Goal: Use online tool/utility: Utilize a website feature to perform a specific function

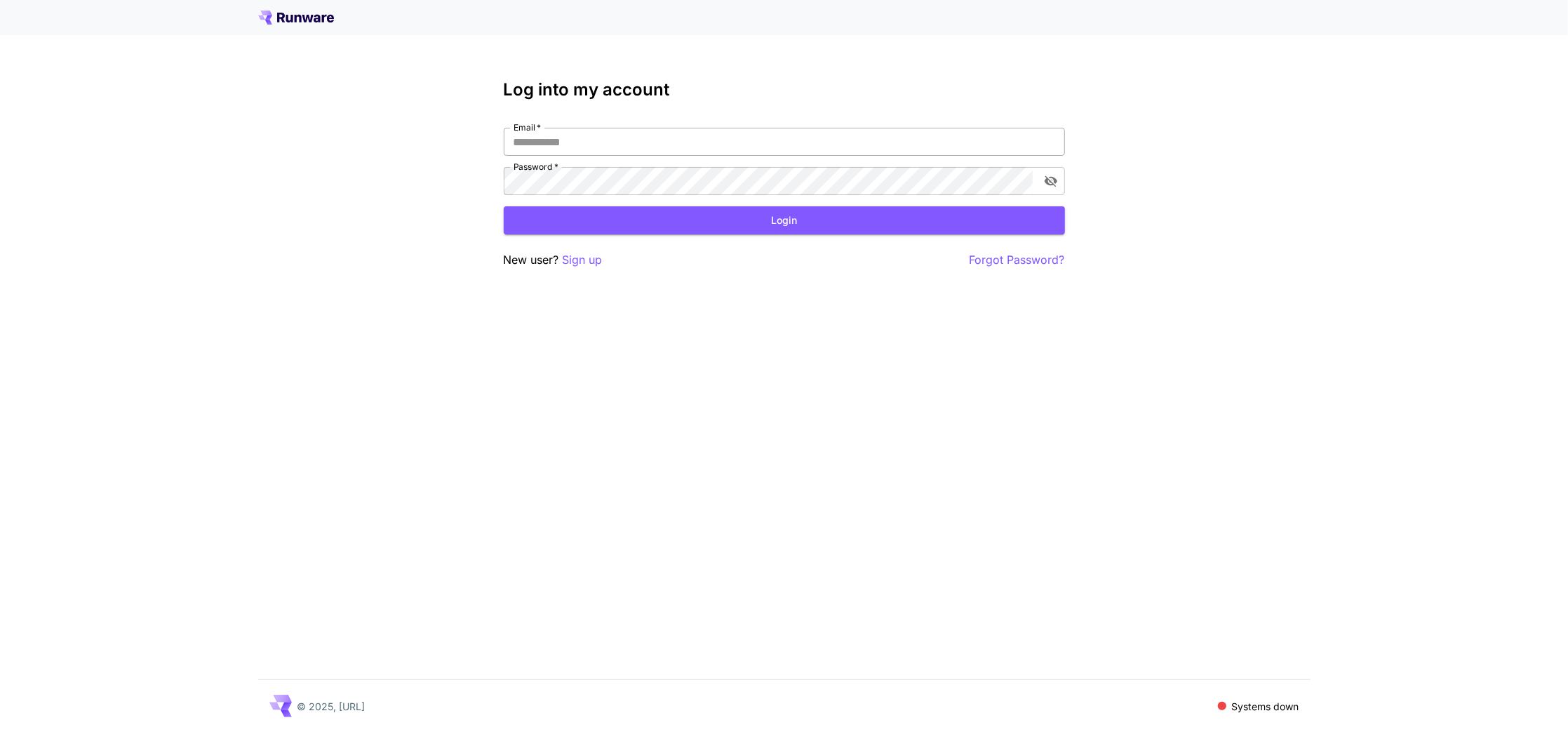
click at [925, 154] on input "Email   *" at bounding box center [785, 142] width 562 height 28
type input "**********"
click button "Login" at bounding box center [785, 221] width 562 height 29
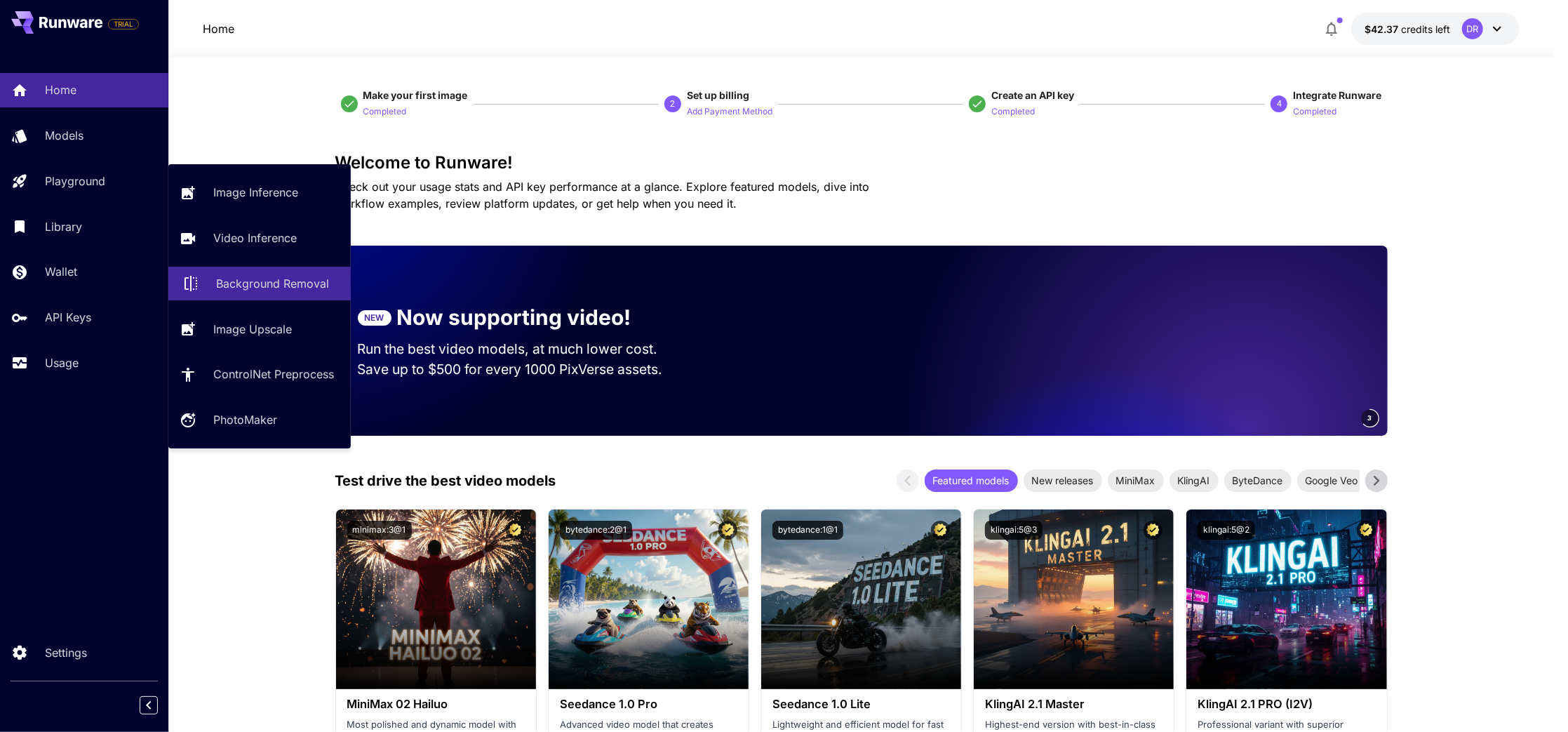
click at [268, 295] on link "Background Removal" at bounding box center [260, 283] width 183 height 34
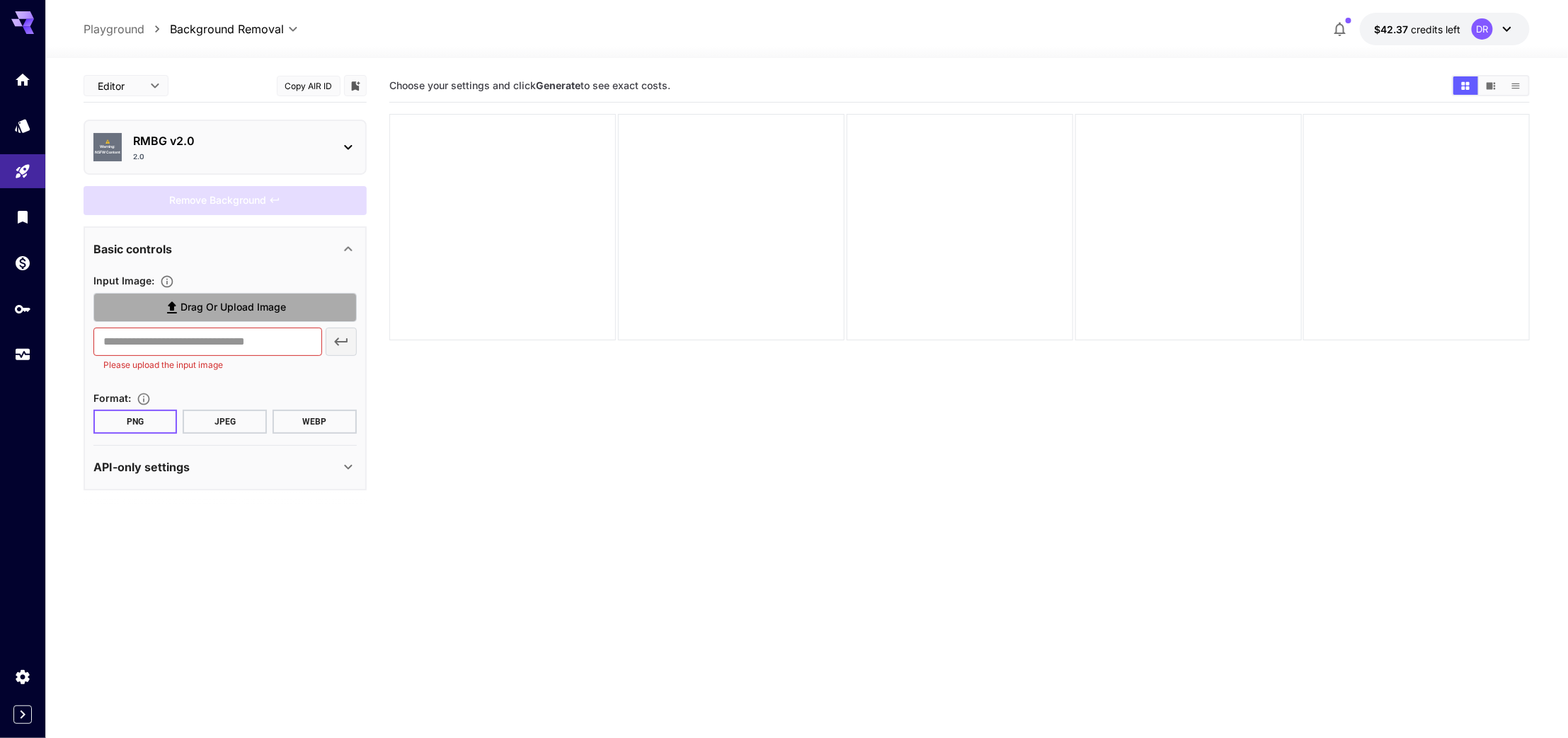
click at [254, 298] on span "Drag or upload image" at bounding box center [233, 307] width 105 height 18
click at [0, 0] on input "Drag or upload image" at bounding box center [0, 0] width 0 height 0
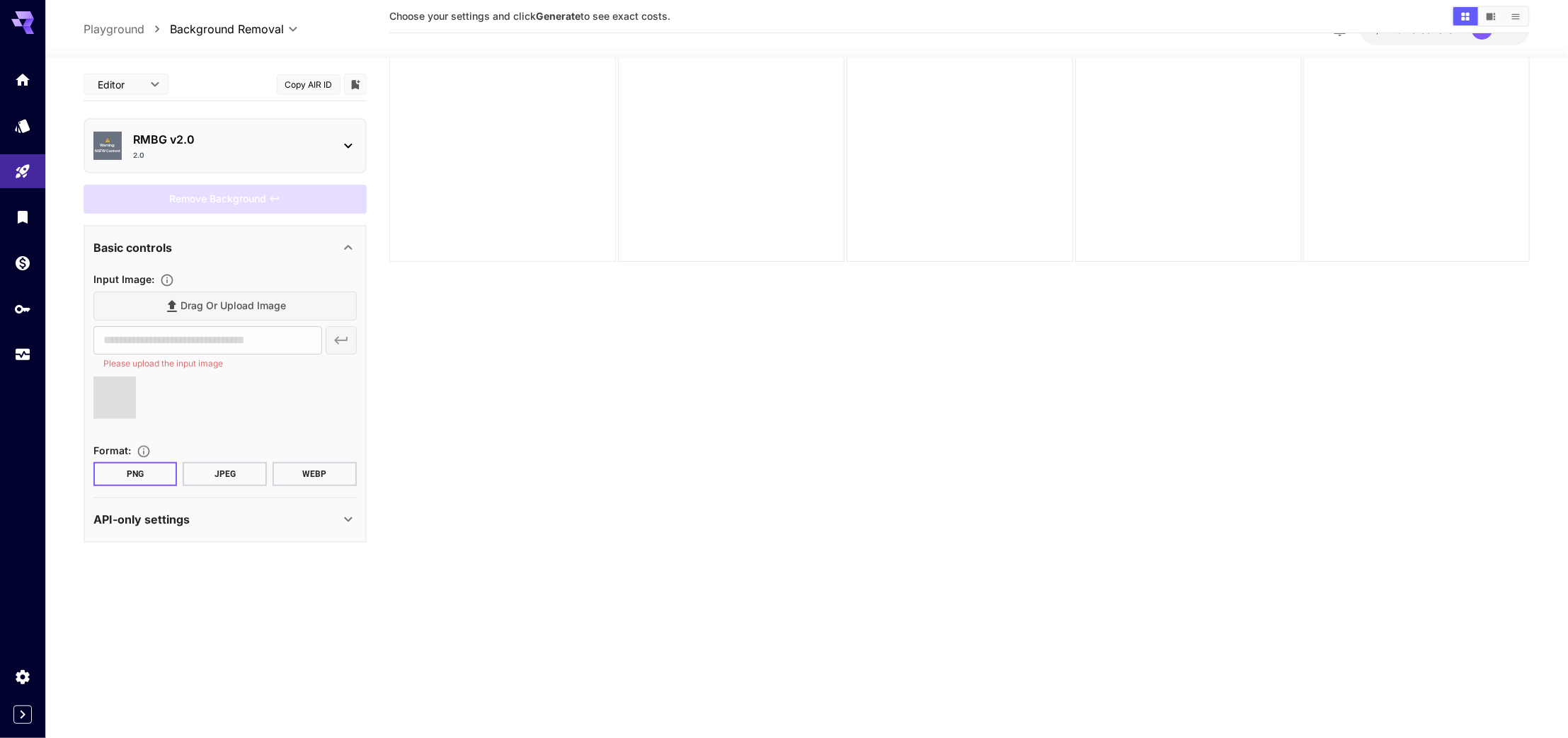
scroll to position [60, 0]
type input "**********"
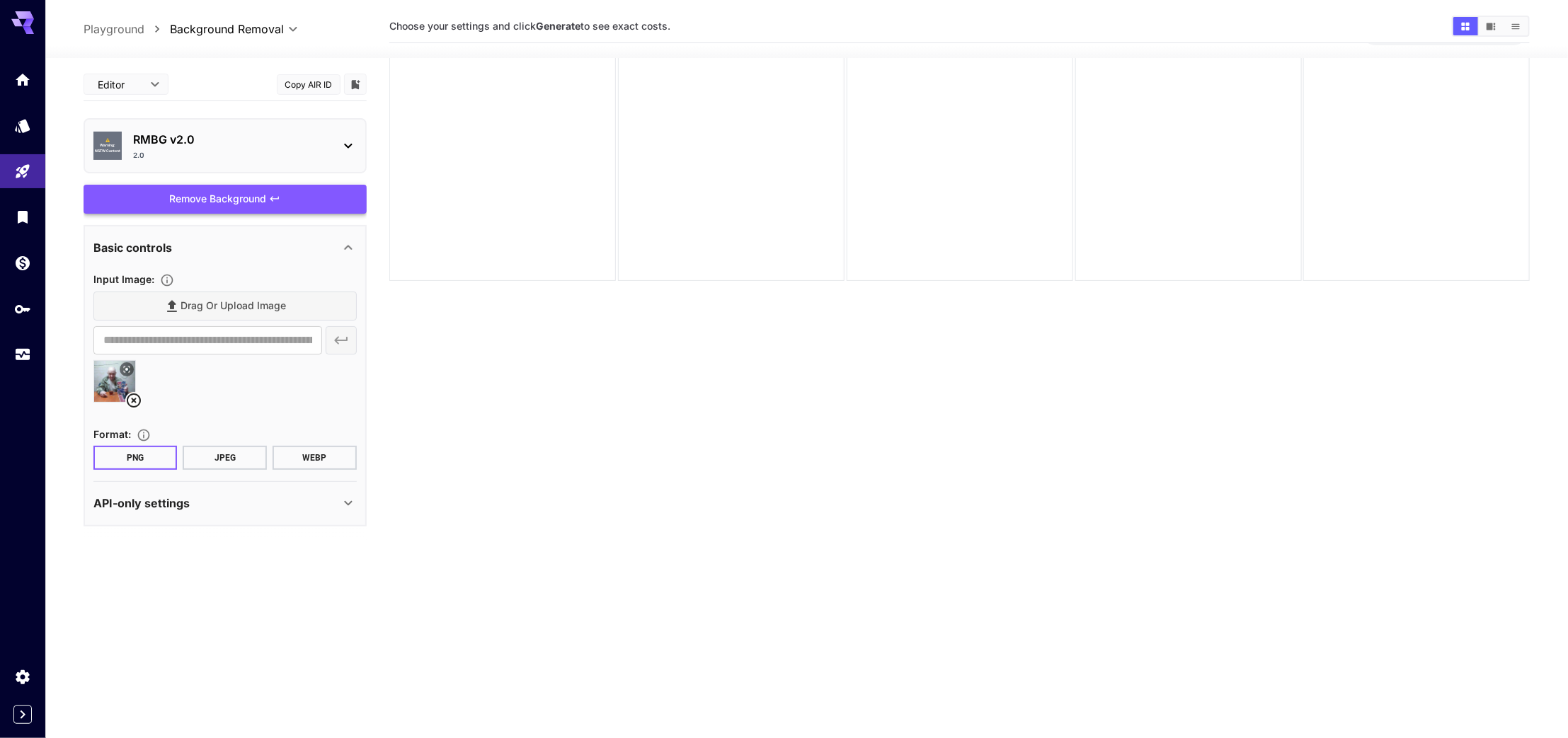
click at [227, 202] on div "Remove Background" at bounding box center [225, 199] width 283 height 29
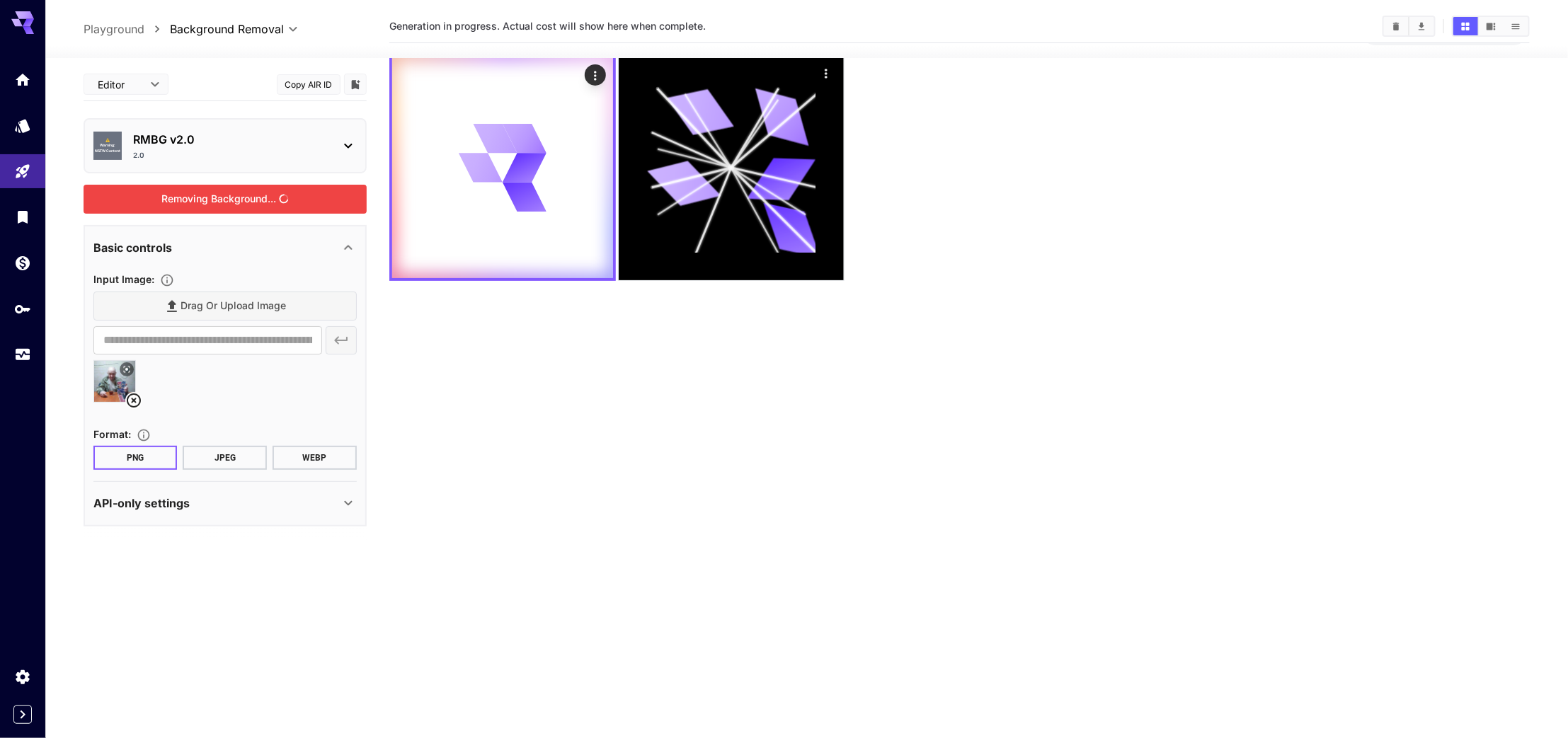
click at [227, 202] on div "Removing Background..." at bounding box center [225, 199] width 283 height 29
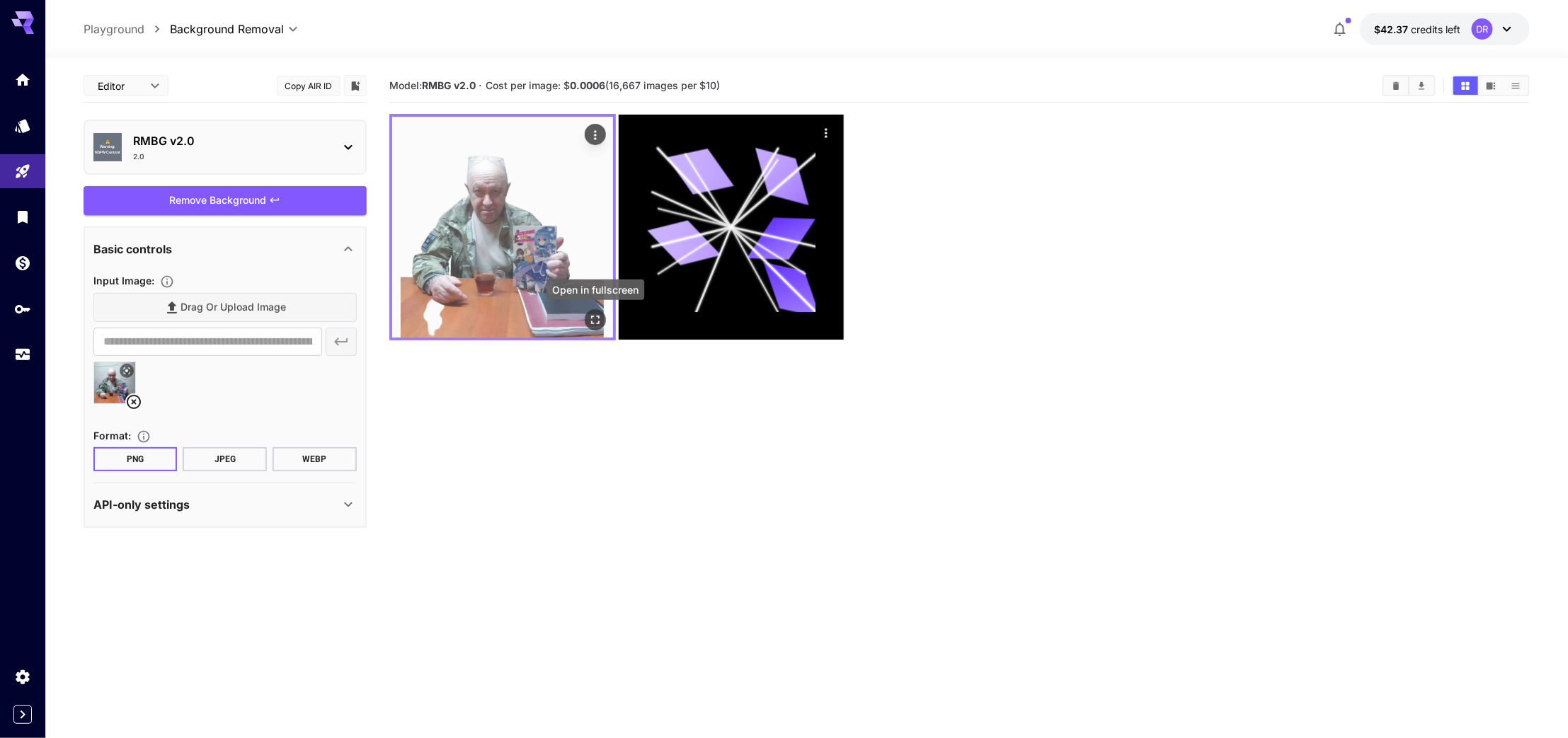
click at [595, 322] on icon "Open in fullscreen" at bounding box center [596, 320] width 14 height 14
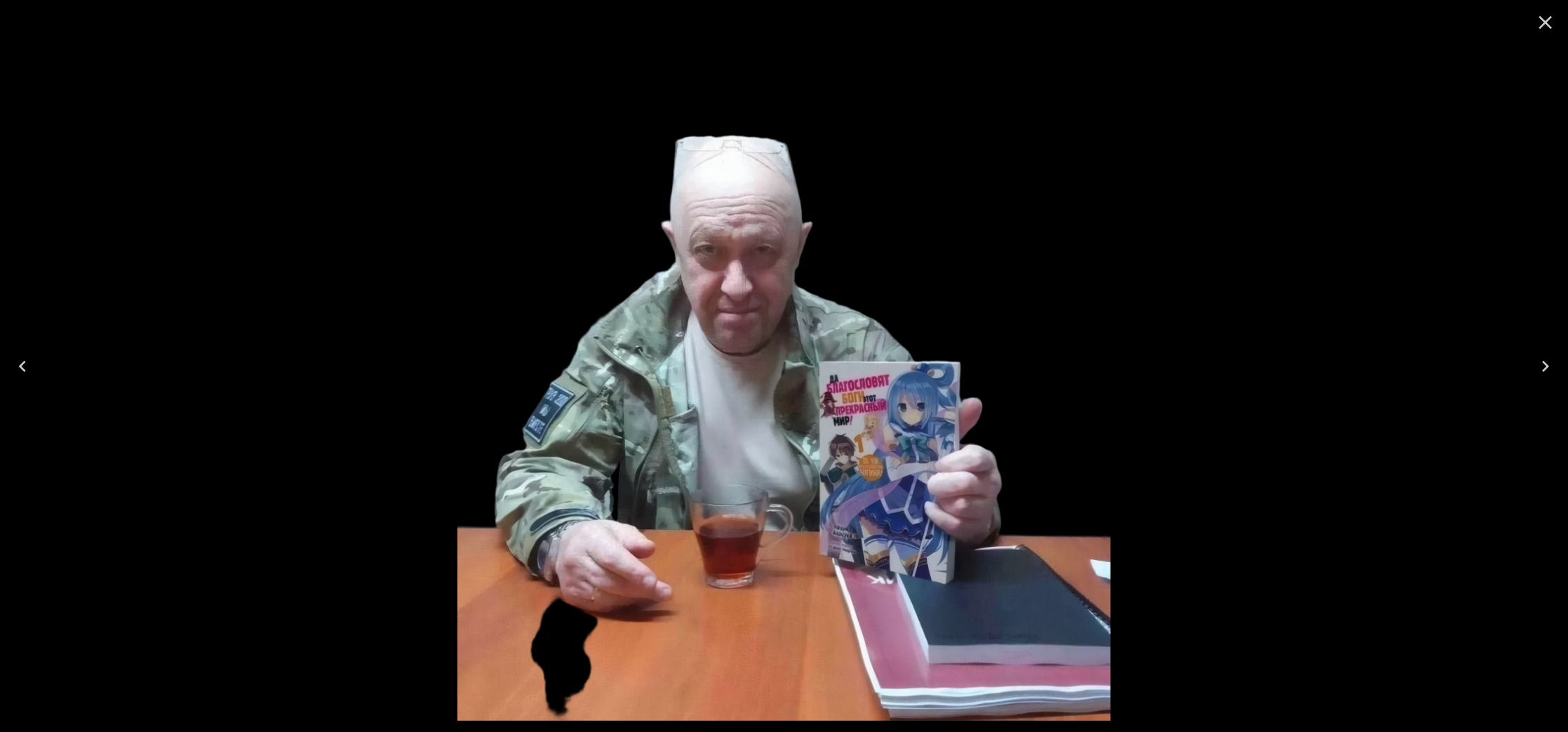
click at [1138, 320] on div at bounding box center [784, 366] width 1568 height 732
click at [1549, 31] on icon "Close" at bounding box center [1545, 22] width 22 height 22
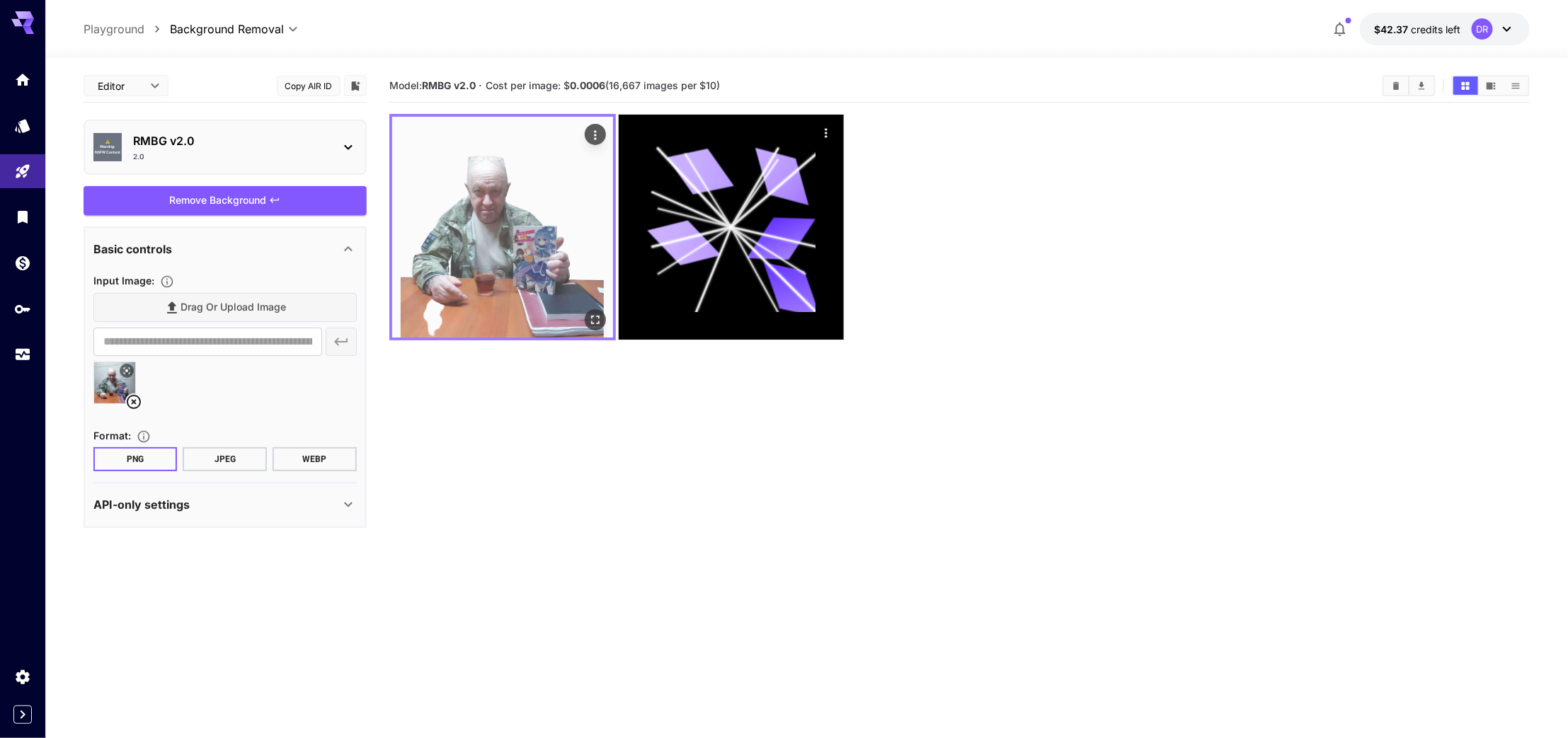
click at [597, 131] on icon "Actions" at bounding box center [596, 135] width 14 height 14
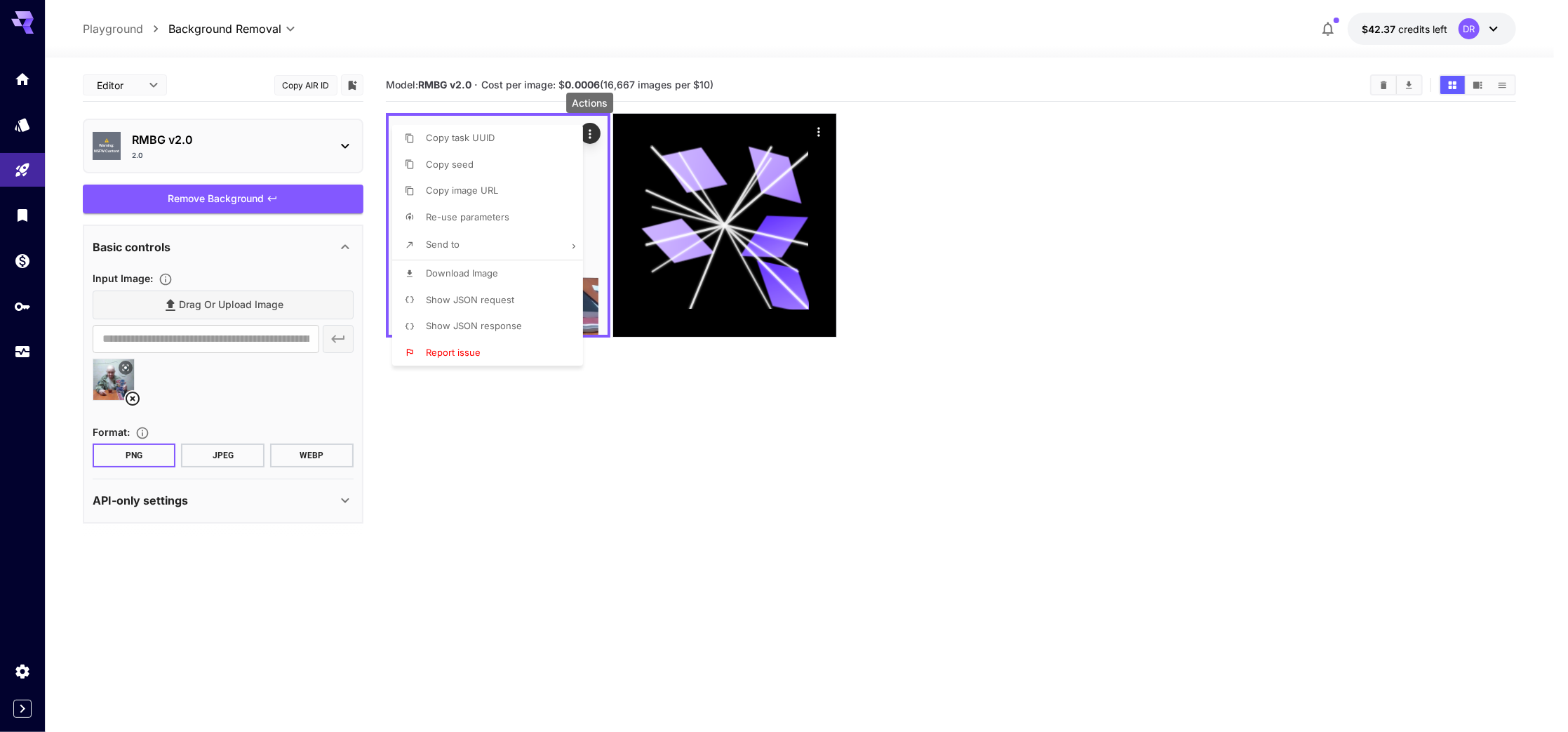
click at [508, 268] on li "Download Image" at bounding box center [492, 274] width 200 height 26
click at [573, 508] on div at bounding box center [784, 366] width 1568 height 732
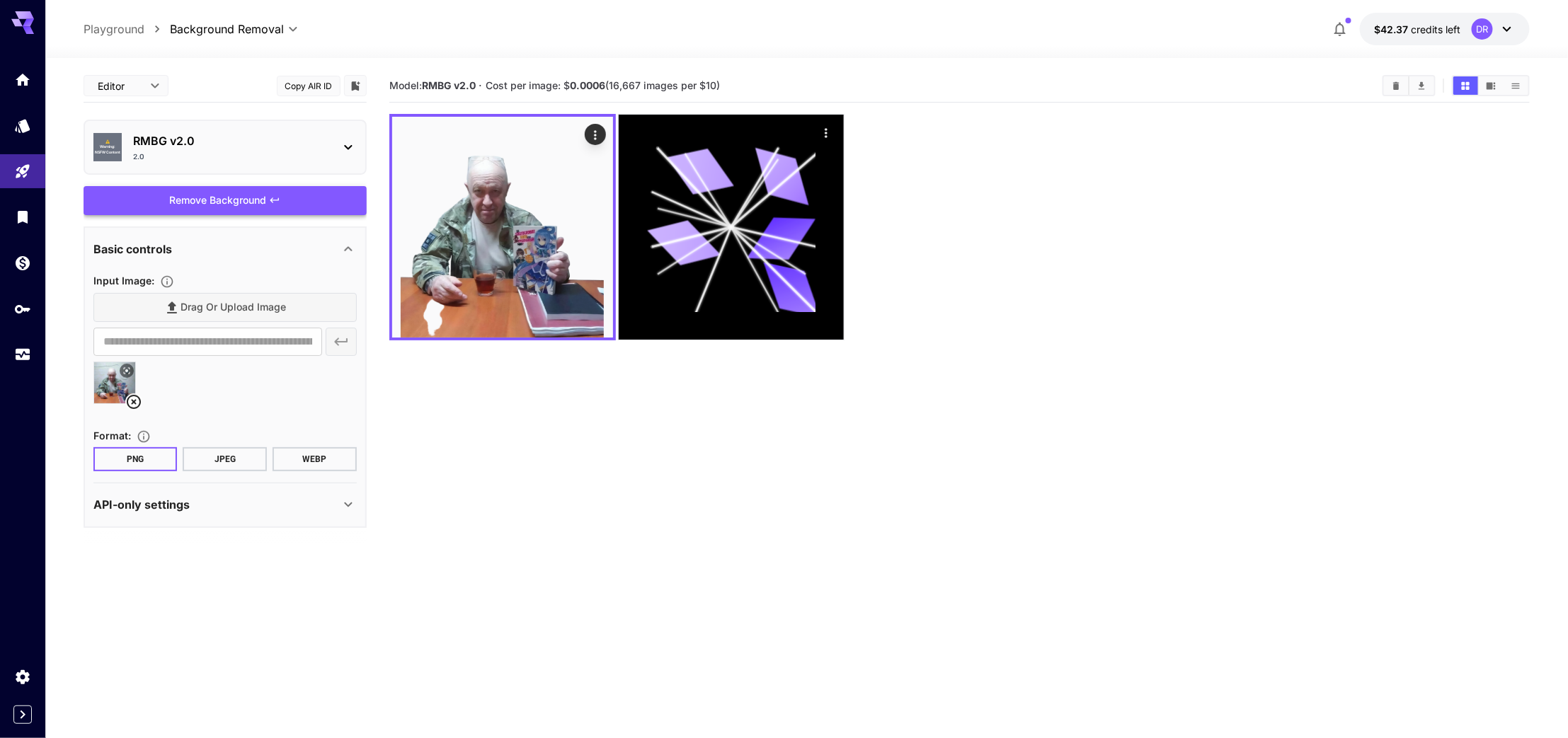
click at [222, 196] on div "Remove Background" at bounding box center [225, 200] width 283 height 29
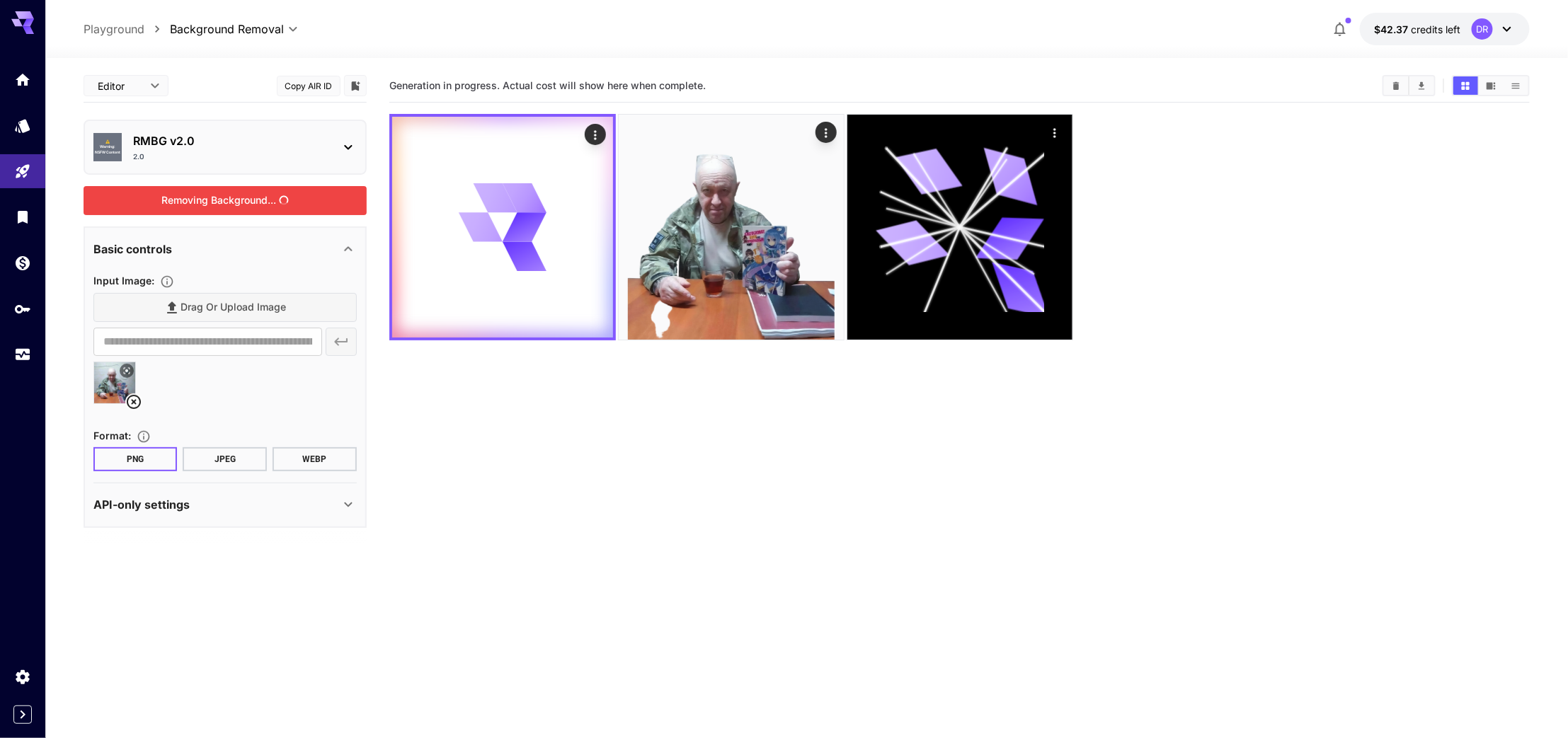
click at [133, 397] on icon at bounding box center [134, 401] width 17 height 17
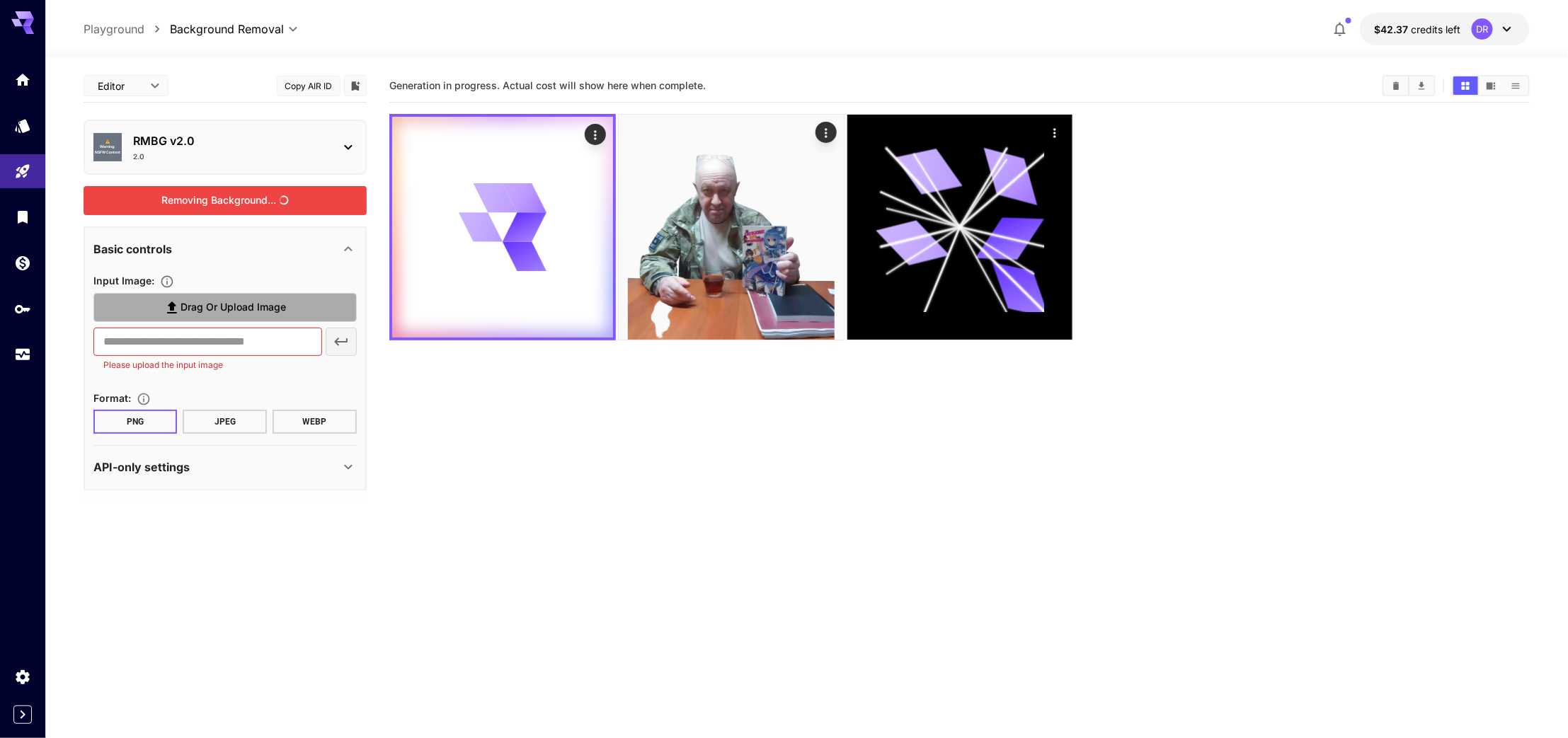
click at [203, 318] on label "Drag or upload image" at bounding box center [225, 307] width 264 height 29
click at [0, 0] on input "Drag or upload image" at bounding box center [0, 0] width 0 height 0
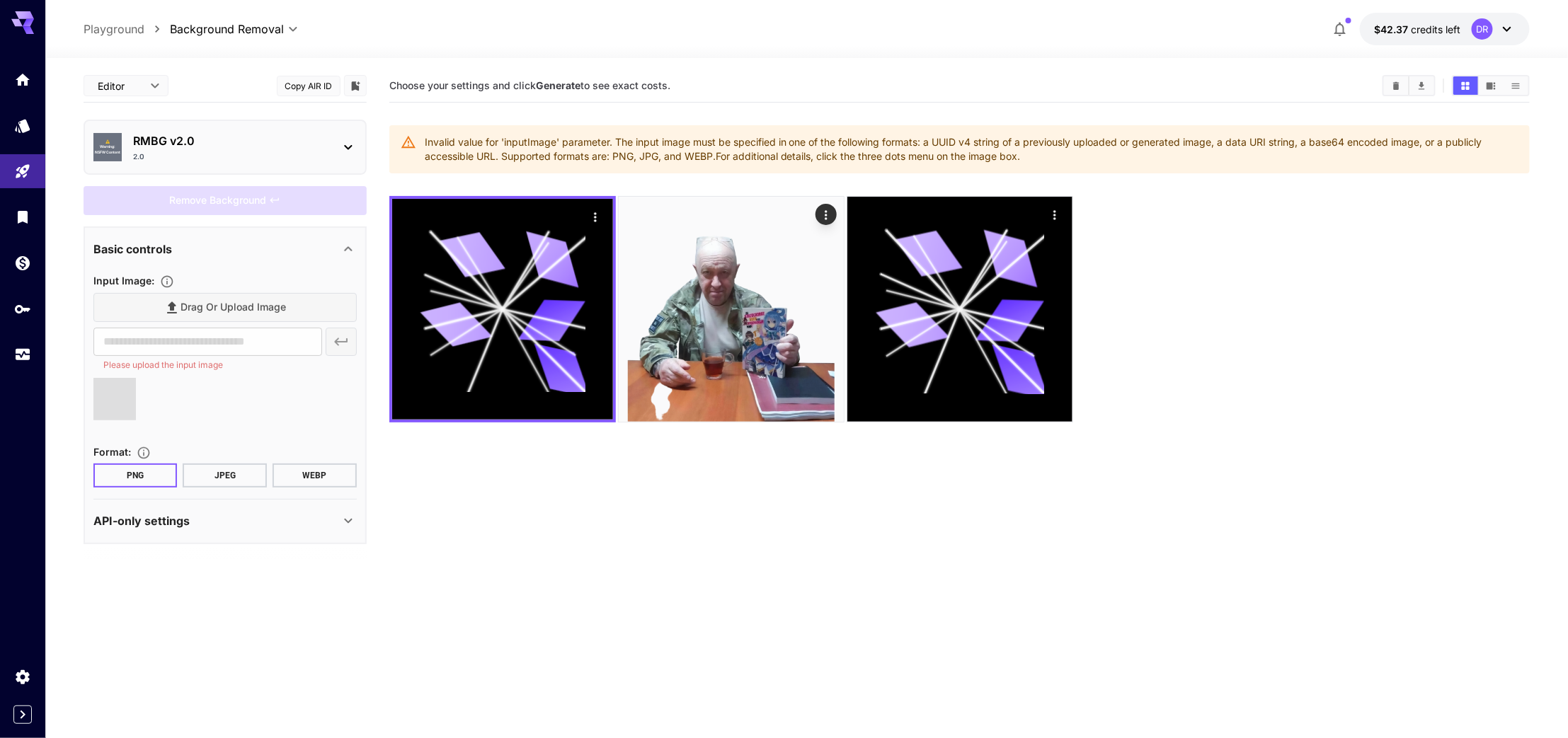
type input "**********"
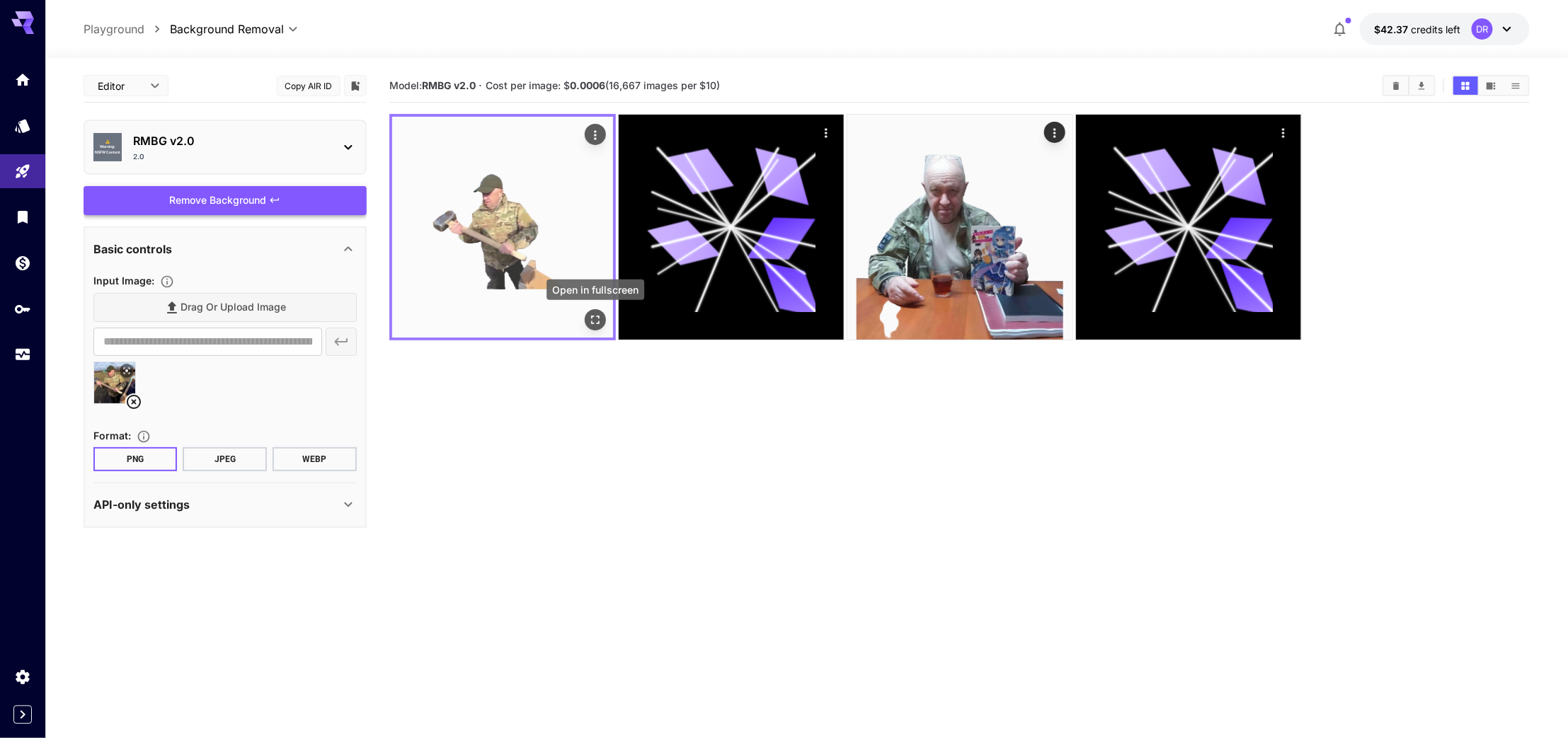
click at [588, 312] on button "Open in fullscreen" at bounding box center [596, 320] width 21 height 21
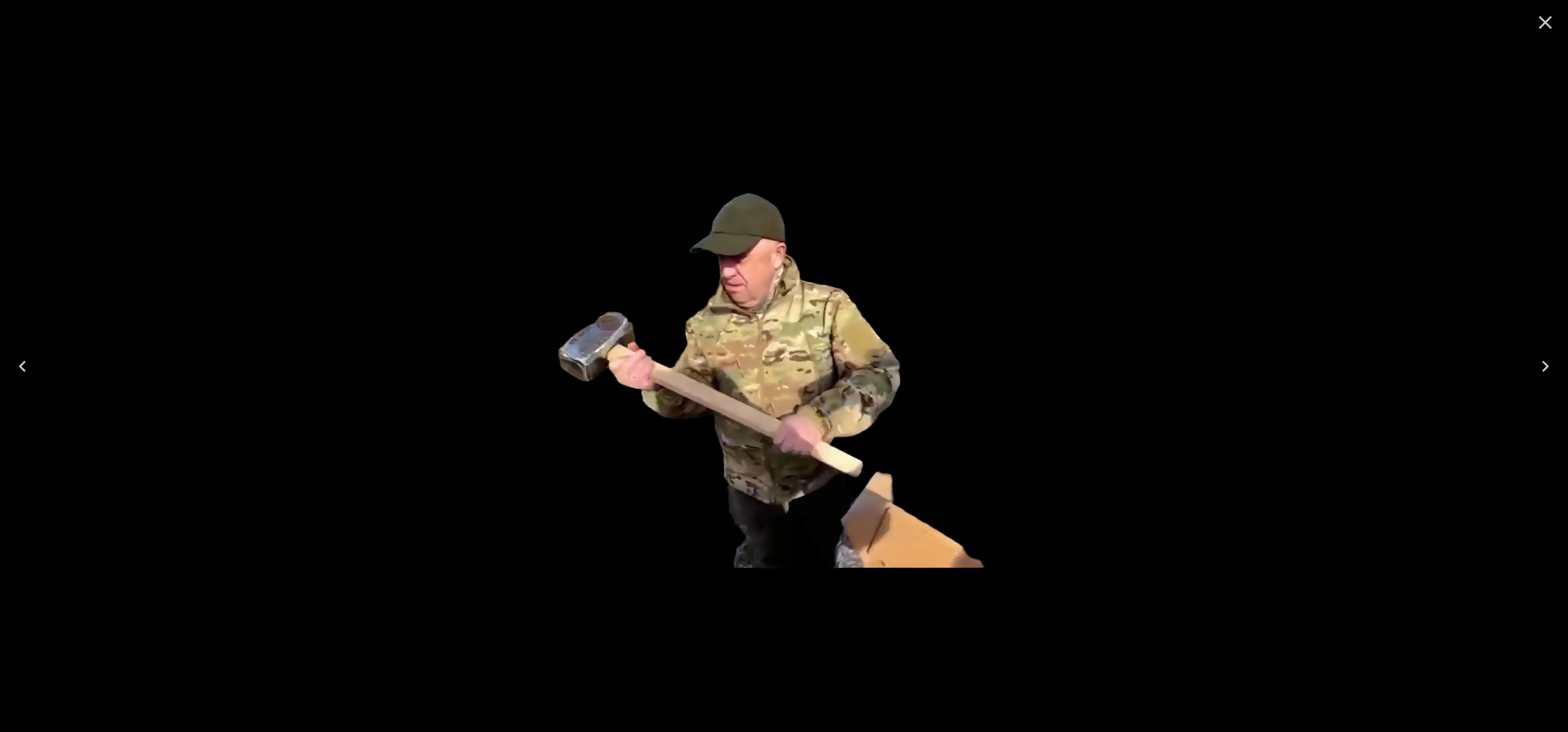
click at [1558, 32] on button "Close" at bounding box center [1546, 22] width 34 height 34
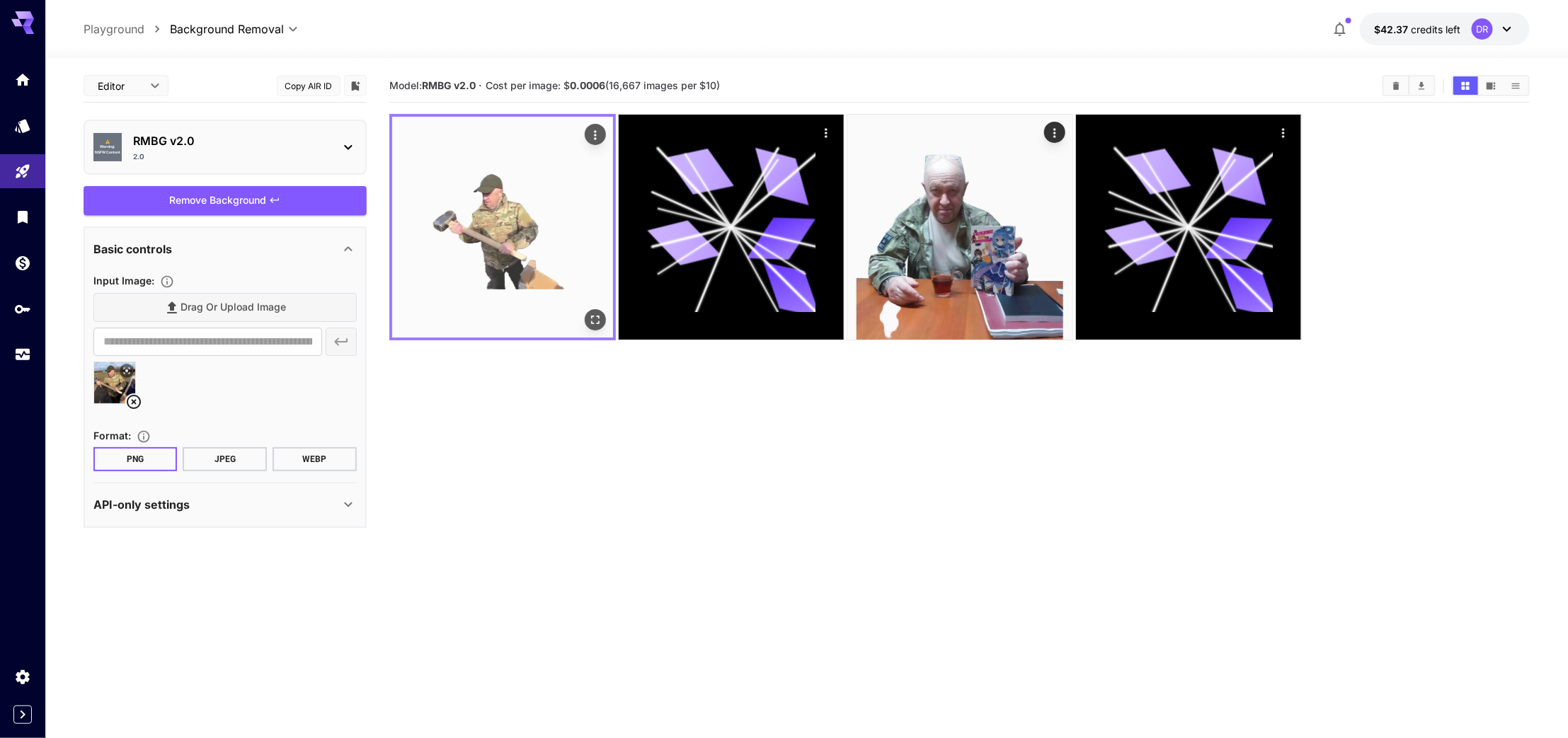
click at [596, 132] on icon "Actions" at bounding box center [596, 135] width 14 height 14
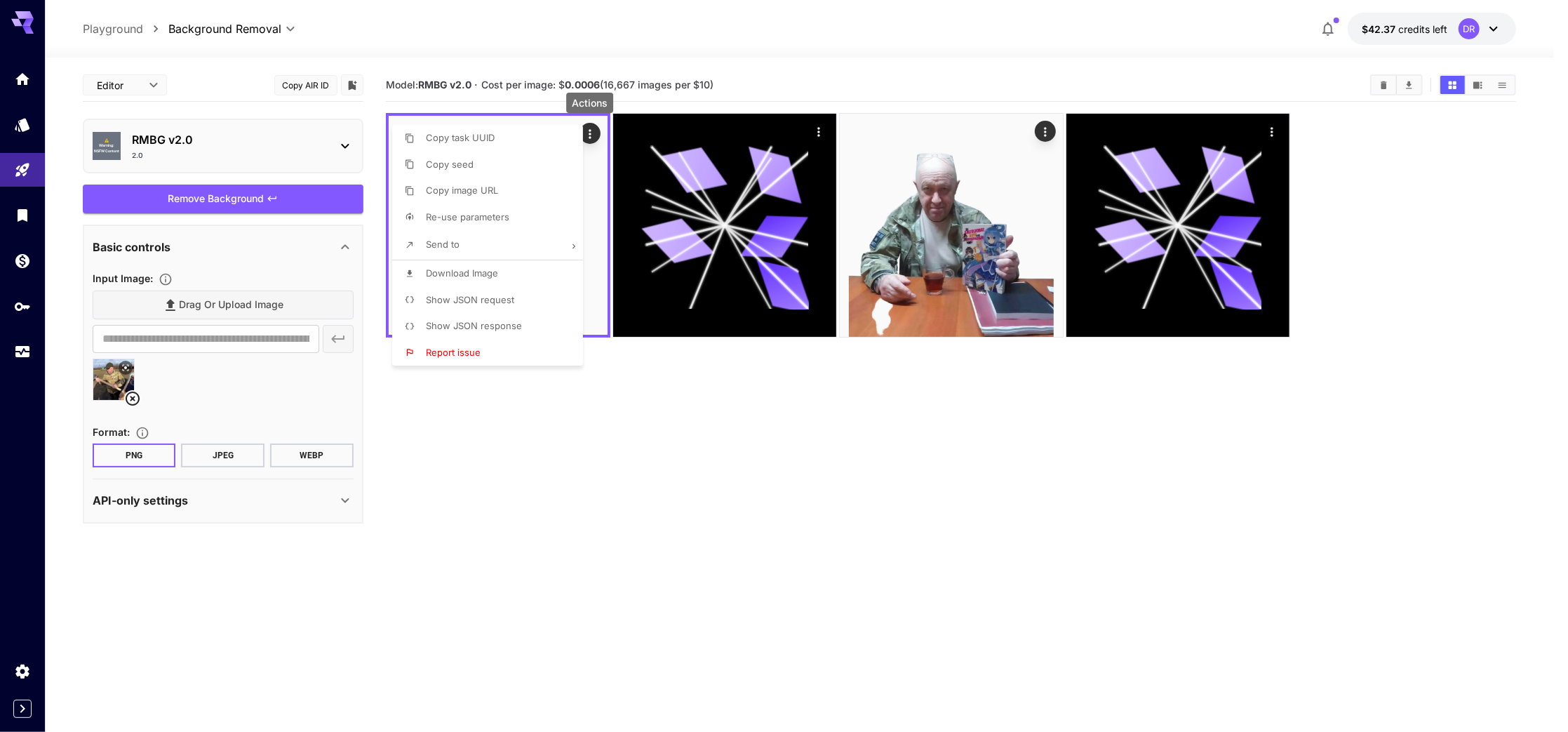
click at [530, 275] on li "Download Image" at bounding box center [492, 274] width 200 height 26
drag, startPoint x: 580, startPoint y: 449, endPoint x: 300, endPoint y: 266, distance: 334.5
click at [580, 449] on div at bounding box center [784, 366] width 1568 height 732
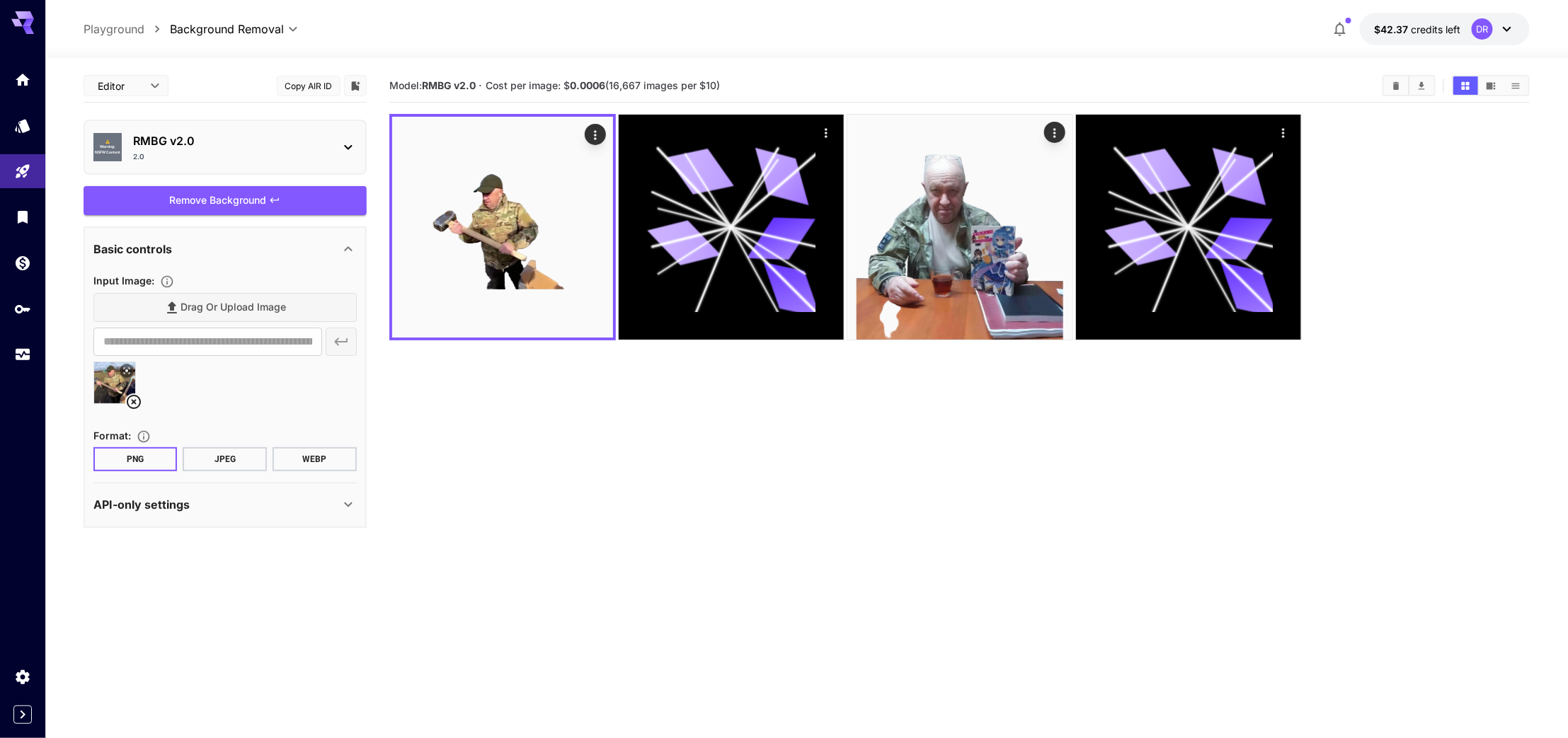
click at [250, 150] on div "RMBG v2.0 2.0" at bounding box center [230, 147] width 195 height 29
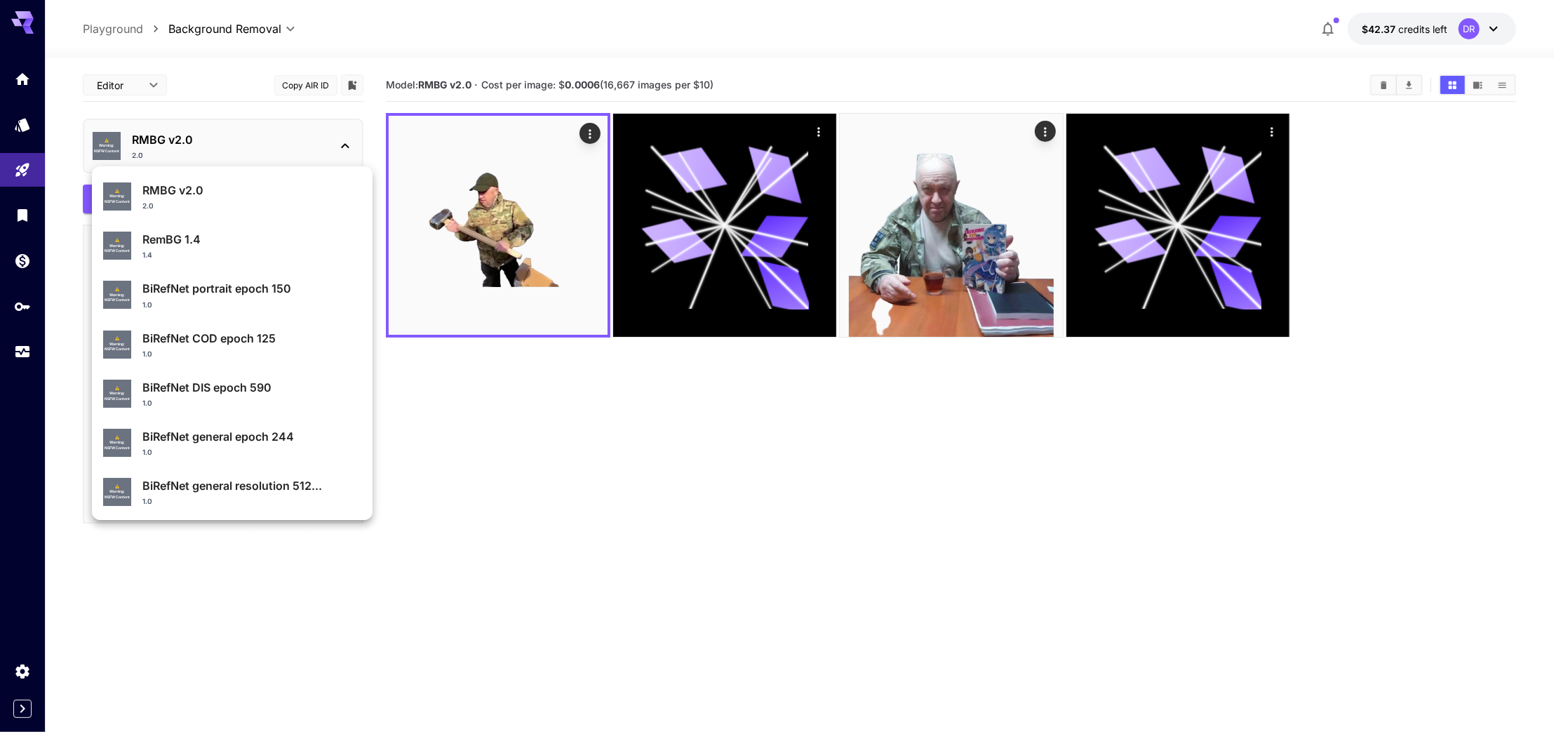
click at [248, 149] on div at bounding box center [784, 366] width 1568 height 732
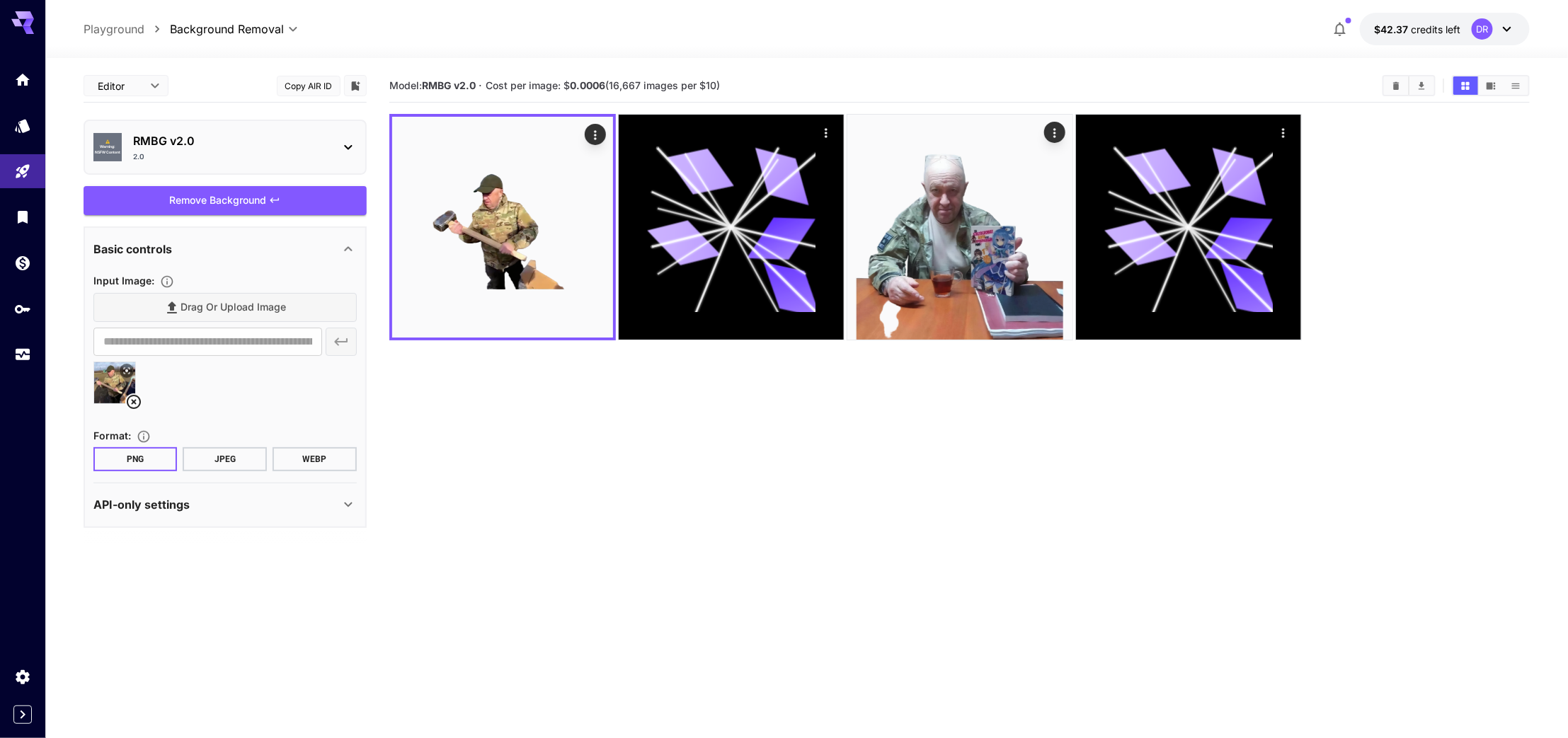
click at [132, 393] on icon at bounding box center [134, 401] width 17 height 17
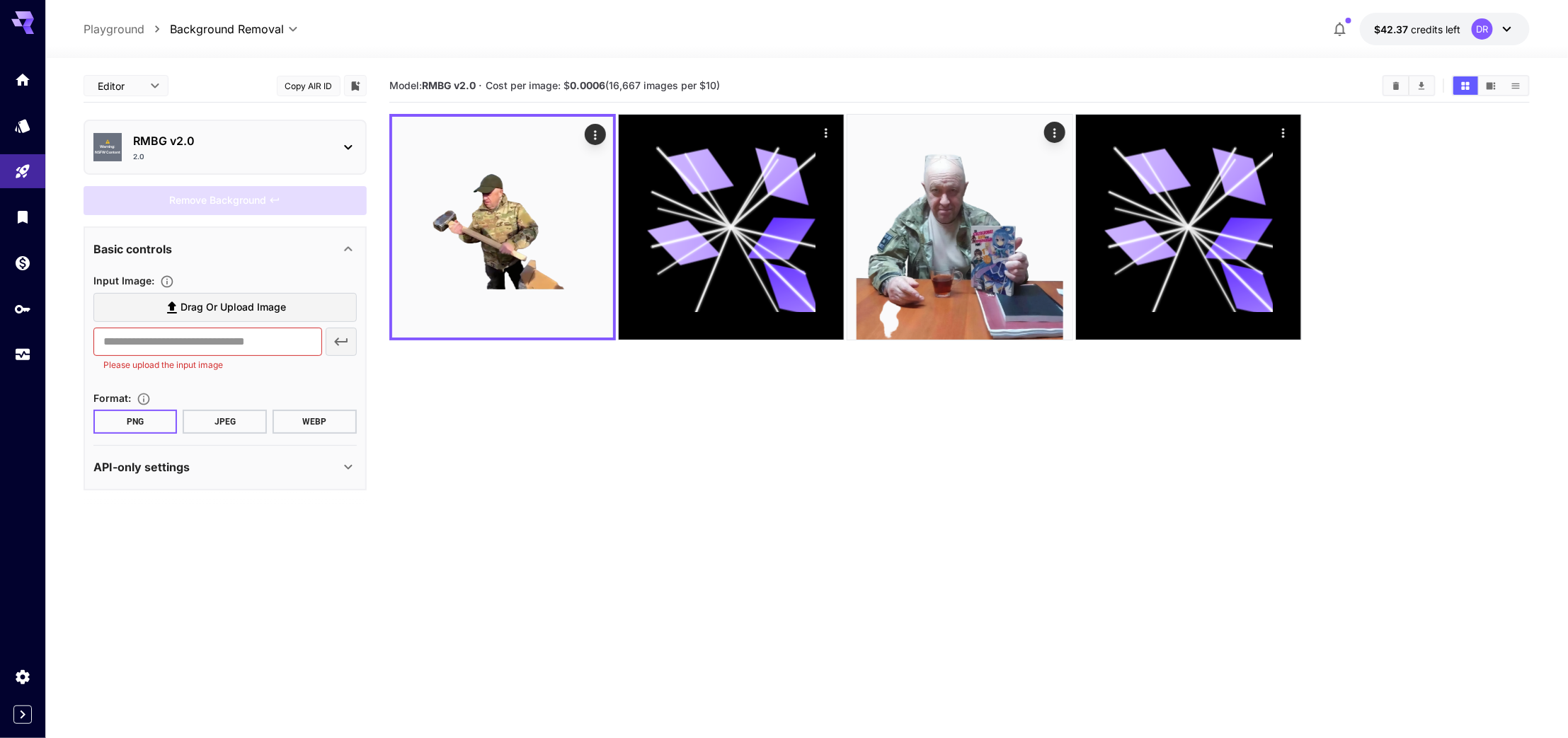
click at [199, 309] on span "Drag or upload image" at bounding box center [233, 307] width 105 height 18
click at [0, 0] on input "Drag or upload image" at bounding box center [0, 0] width 0 height 0
